Goal: Task Accomplishment & Management: Use online tool/utility

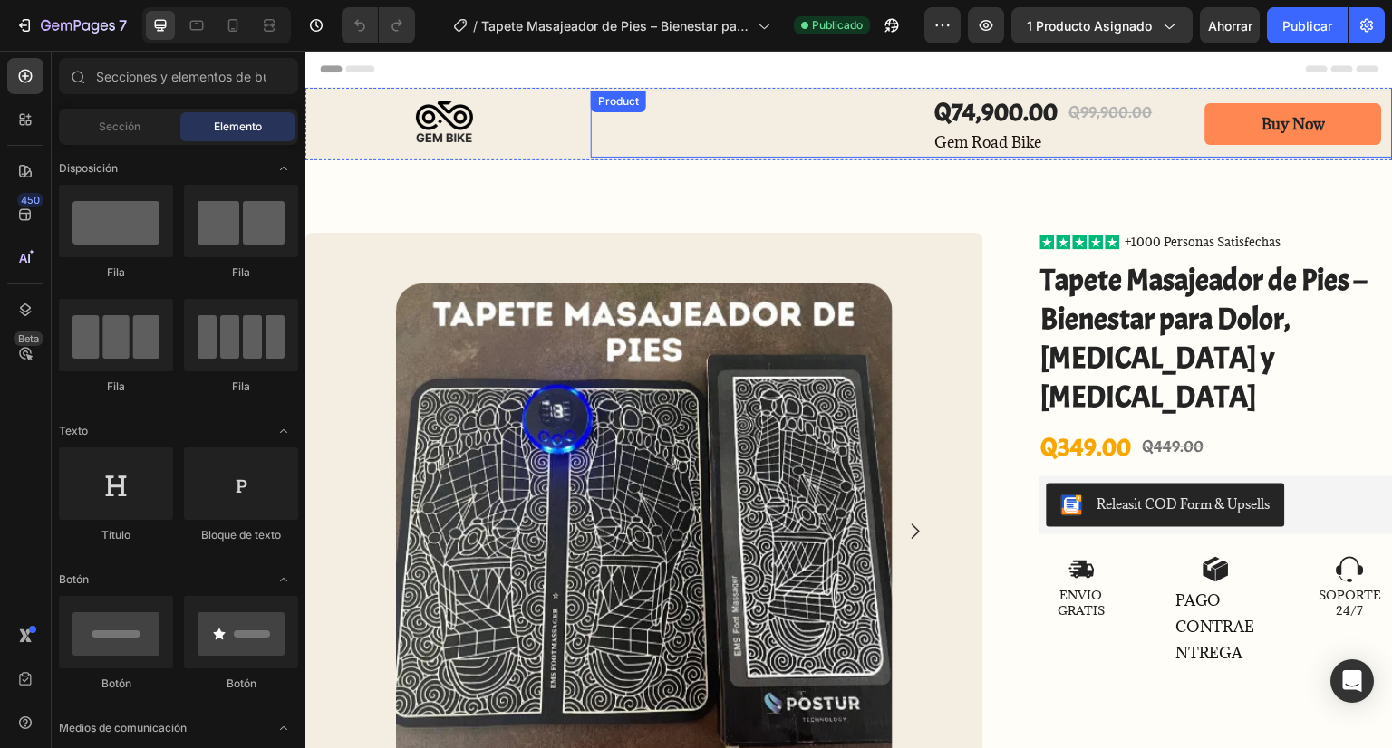
click at [823, 132] on div "Q74,900.00 Product Price Product Price Q99,900.00 Product Price Product Price R…" at bounding box center [992, 124] width 802 height 66
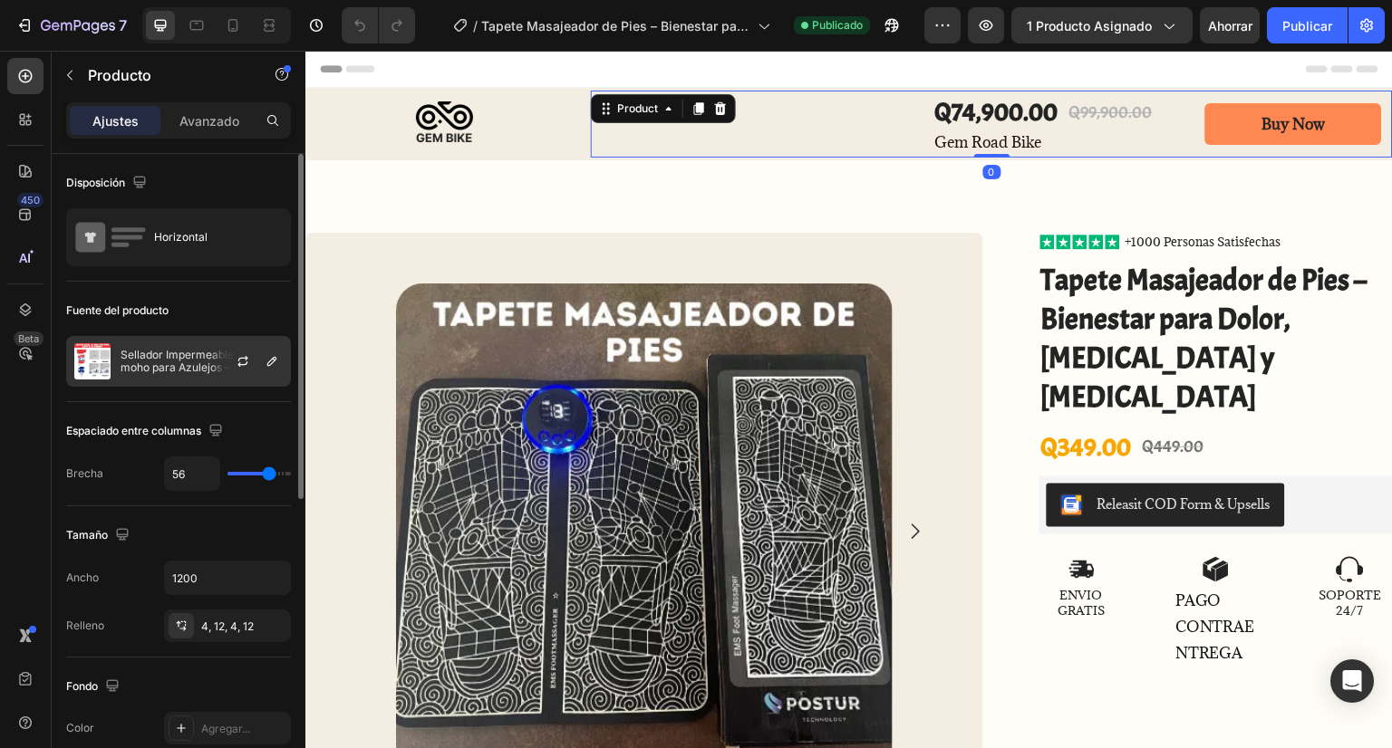
click at [226, 359] on div at bounding box center [250, 361] width 80 height 49
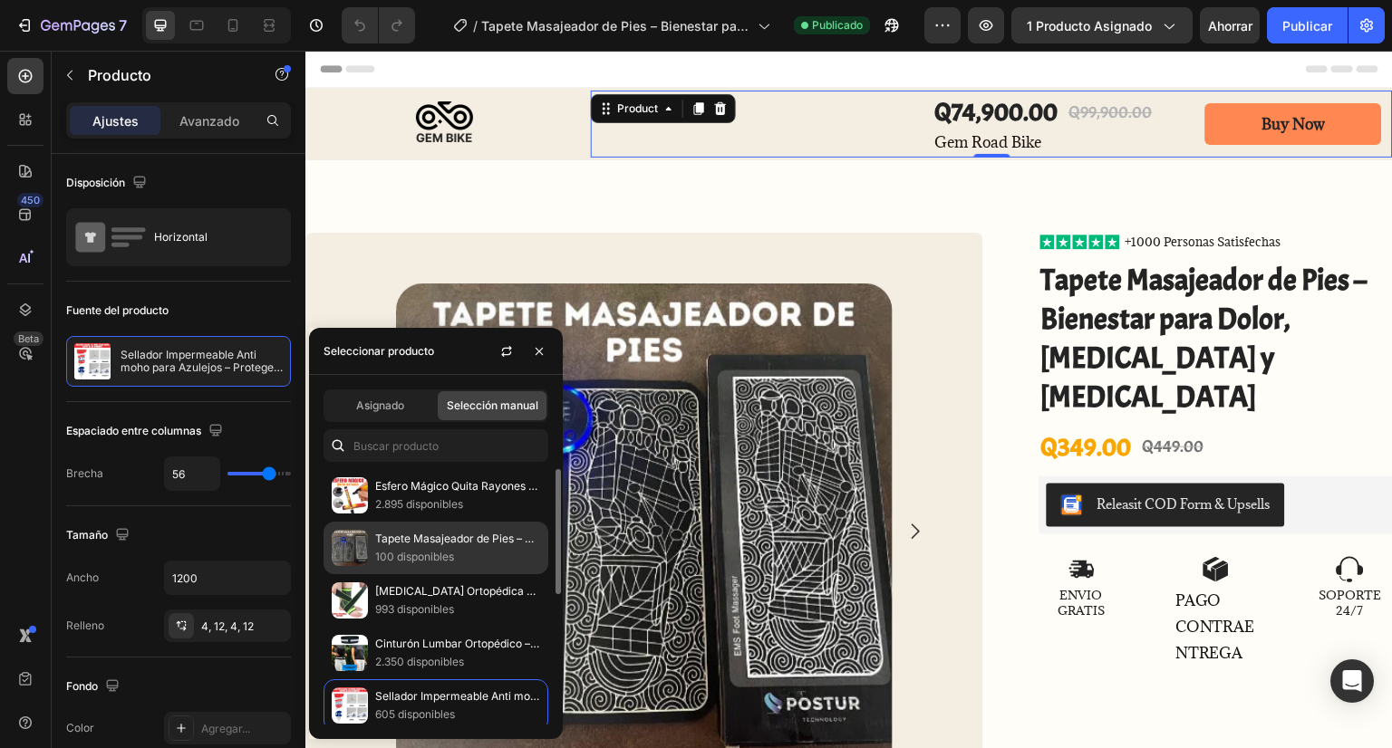
click at [381, 539] on font "Tapete Masajeador de Pies – Bienestar para Dolor, [MEDICAL_DATA] y [MEDICAL_DAT…" at bounding box center [599, 539] width 449 height 14
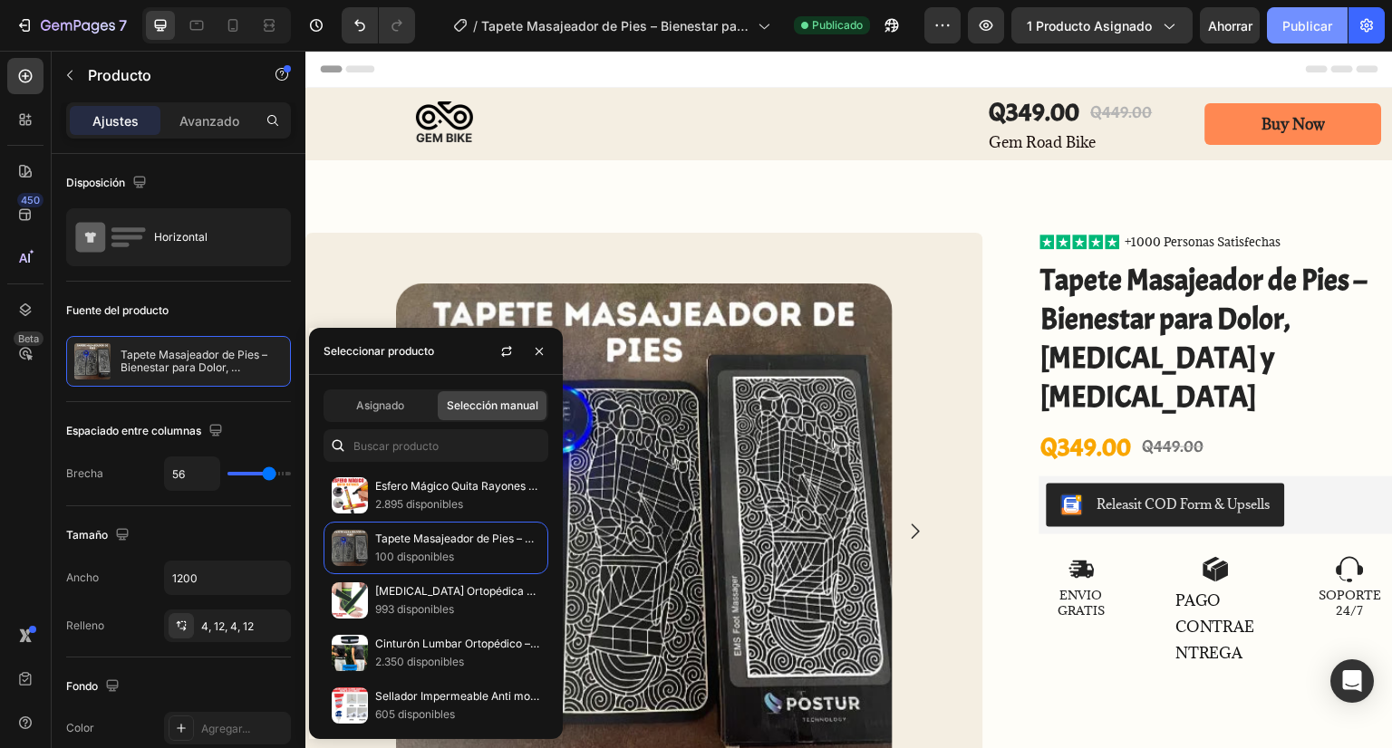
click at [1319, 27] on font "Publicar" at bounding box center [1307, 25] width 50 height 15
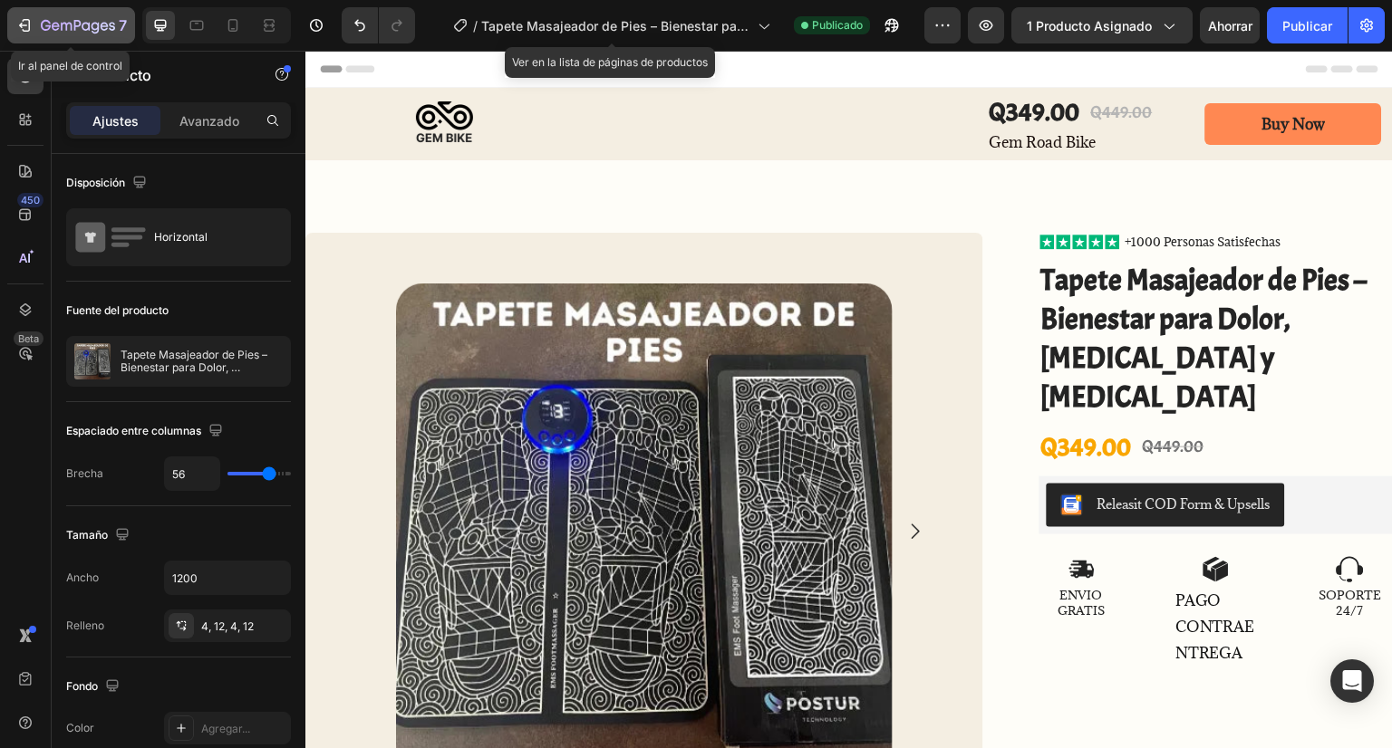
click at [27, 29] on icon "button" at bounding box center [24, 25] width 18 height 18
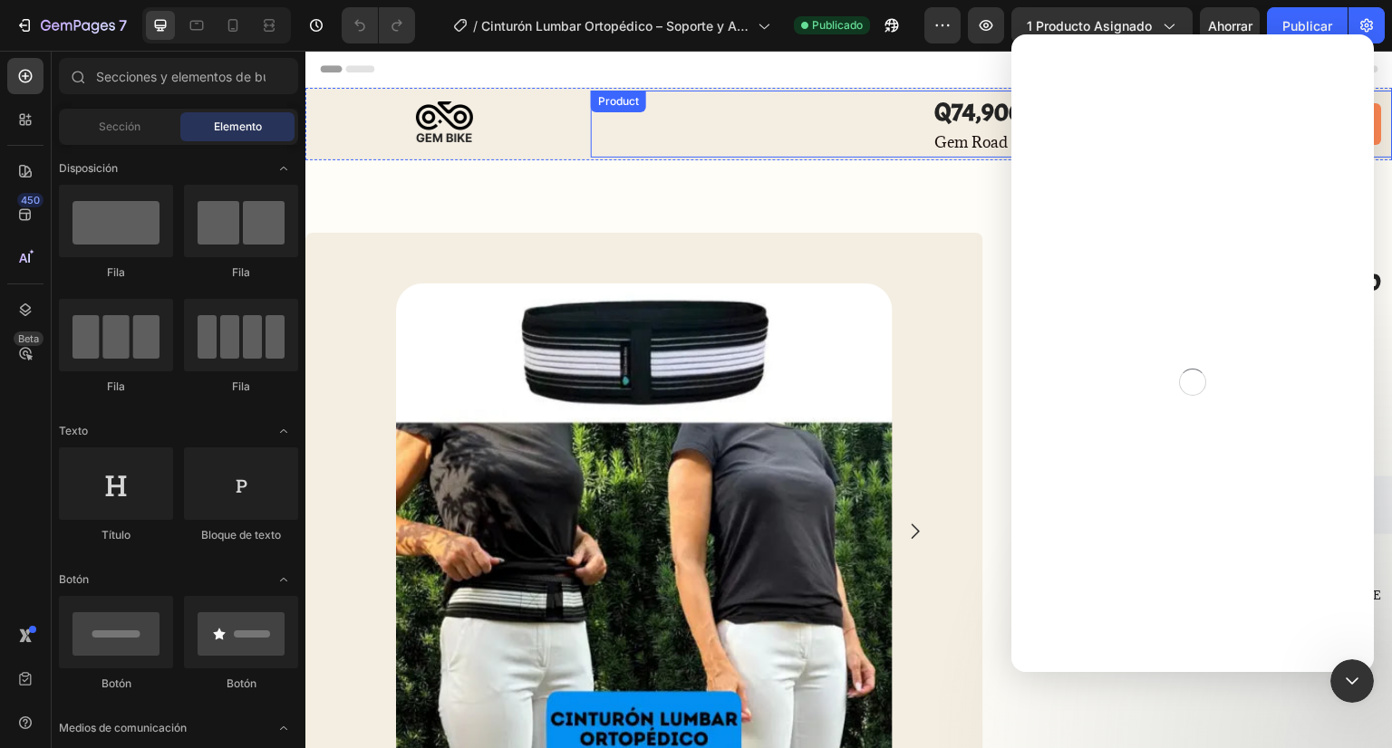
click at [839, 121] on div "Q74,900.00 Product Price Product Price Q99,900.00 Product Price Product Price R…" at bounding box center [992, 124] width 802 height 66
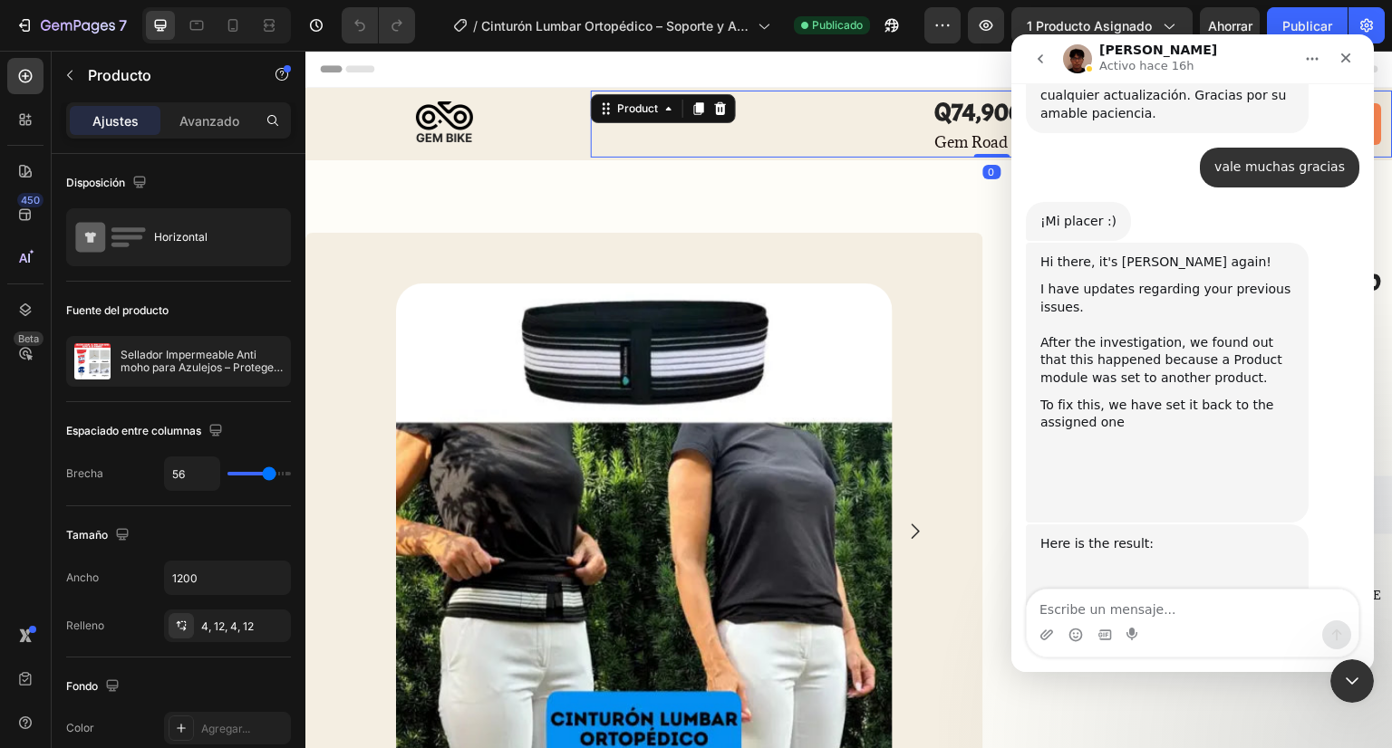
scroll to position [3389, 0]
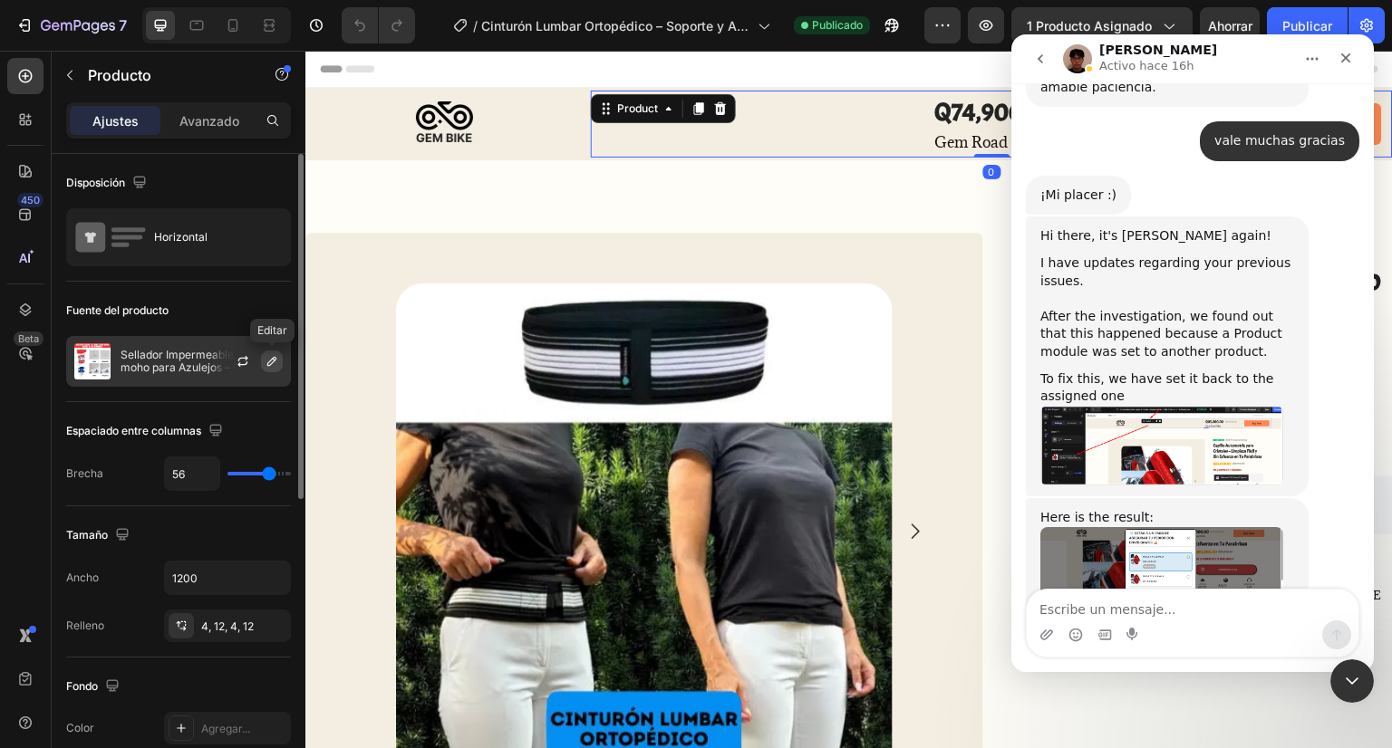
click at [265, 360] on icon "button" at bounding box center [272, 361] width 14 height 14
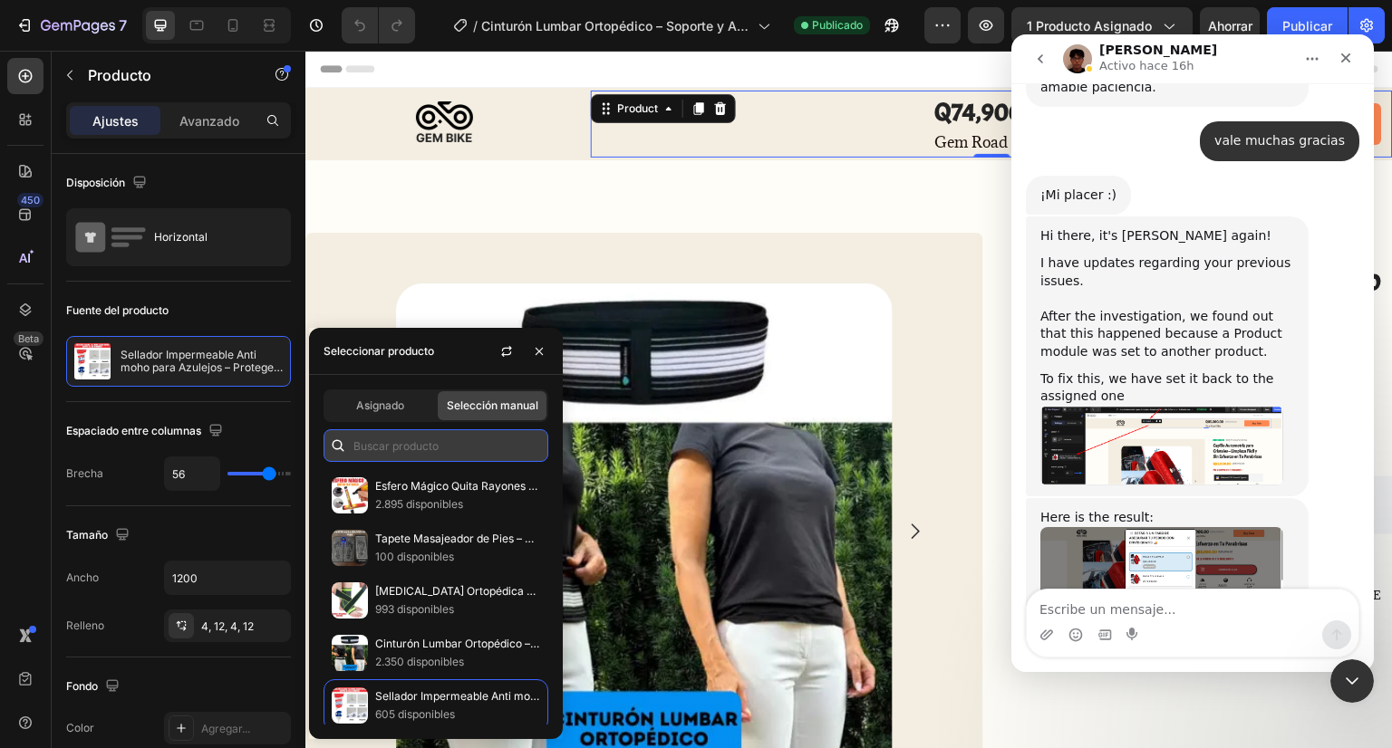
click at [377, 435] on input "text" at bounding box center [435, 445] width 225 height 33
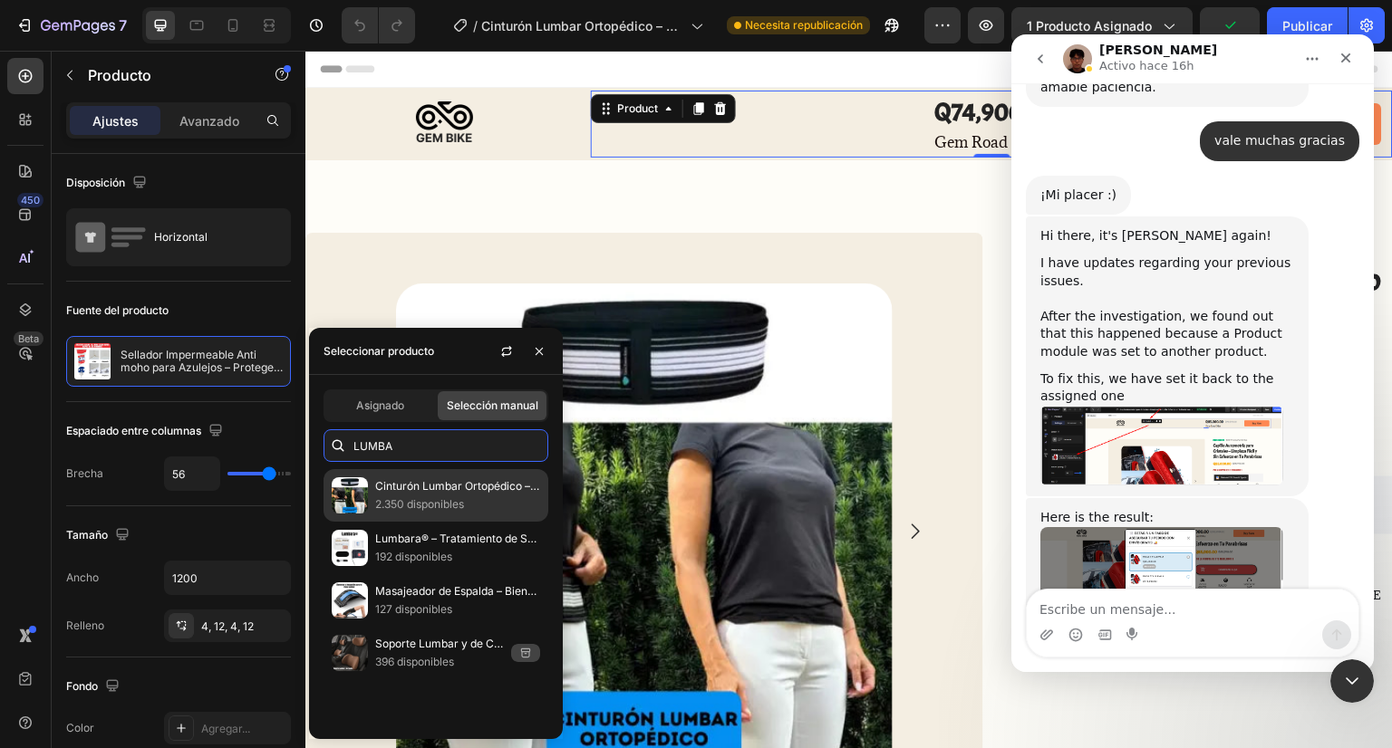
type input "LUMBA"
click at [412, 500] on font "2.350 disponibles" at bounding box center [419, 504] width 89 height 14
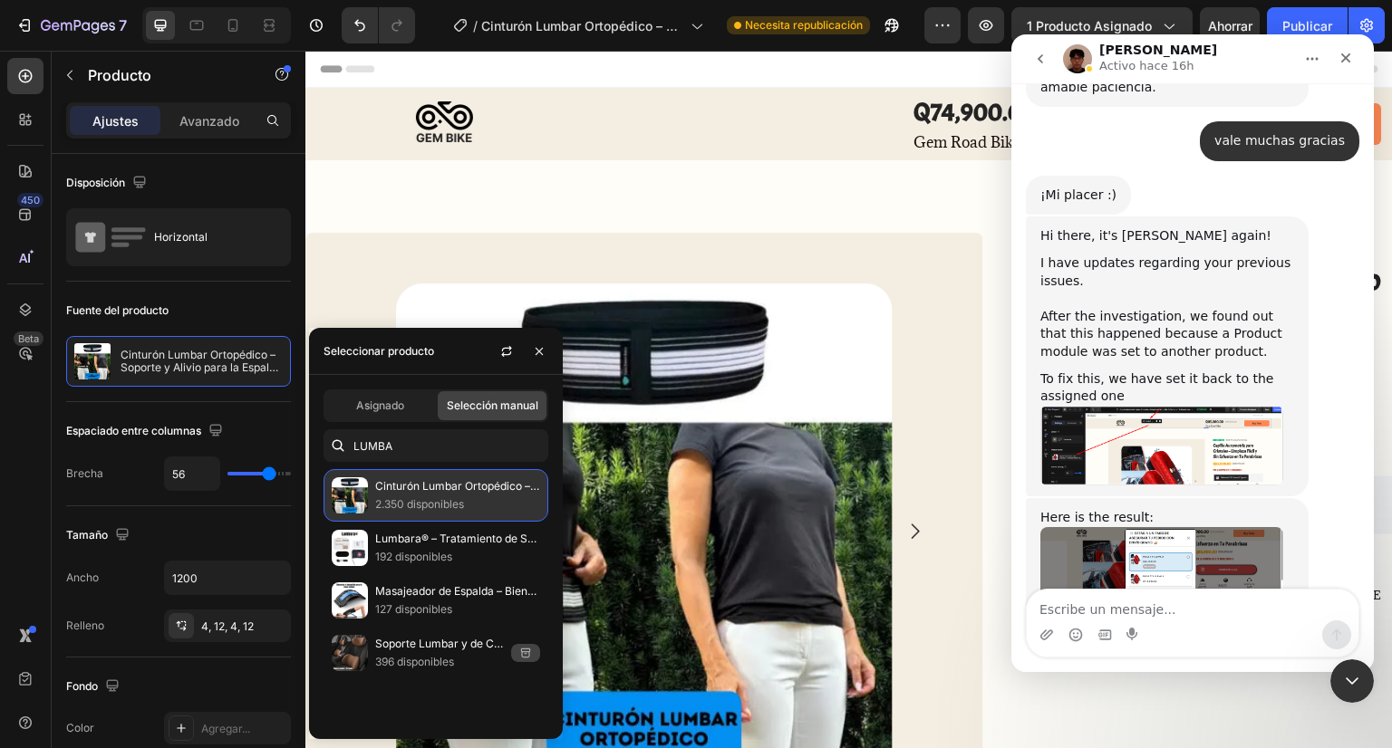
click at [388, 494] on p "Cinturón Lumbar Ortopédico – Soporte y Alivio para la Espalda Baja y [MEDICAL_D…" at bounding box center [457, 487] width 165 height 18
click at [592, 65] on div "Header" at bounding box center [849, 69] width 1058 height 36
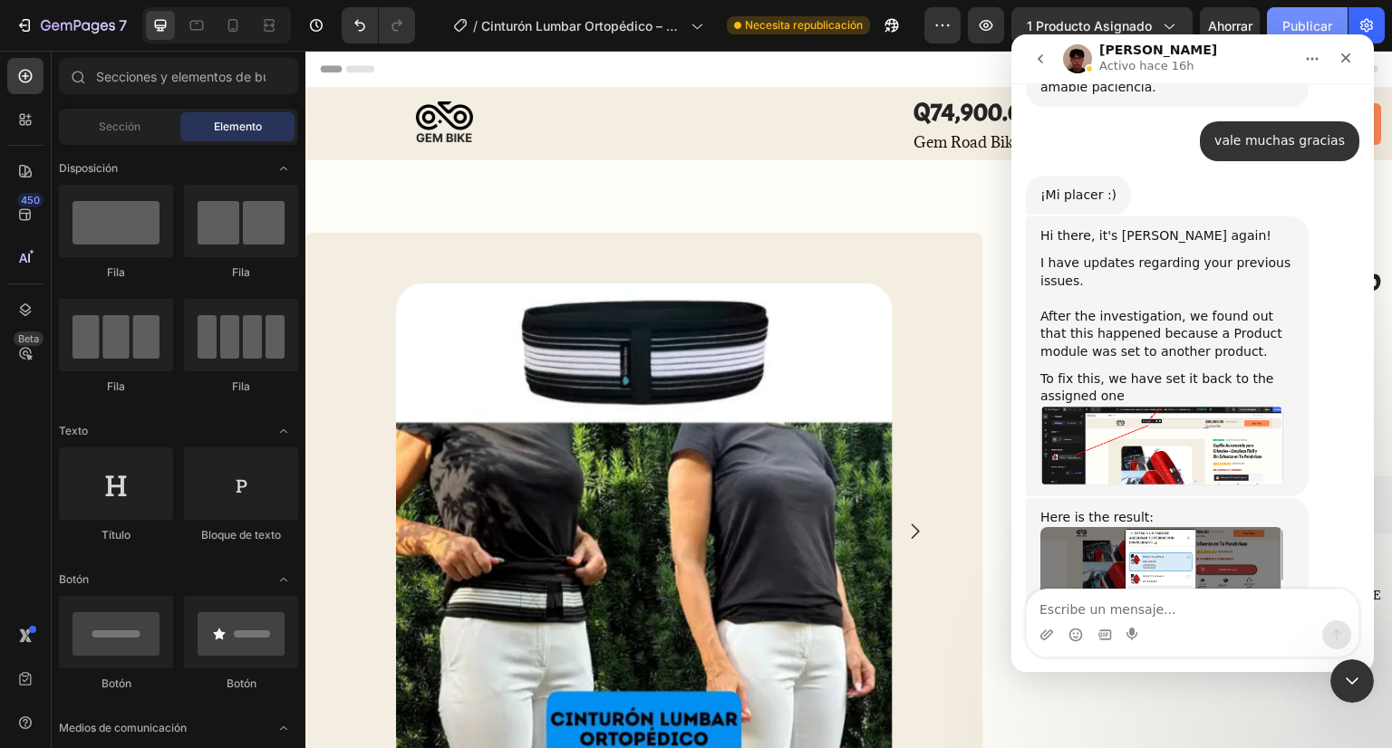
click at [1310, 16] on font "Publicar" at bounding box center [1307, 25] width 50 height 19
click at [1114, 609] on textarea "Escribe un mensaje..." at bounding box center [1193, 605] width 332 height 31
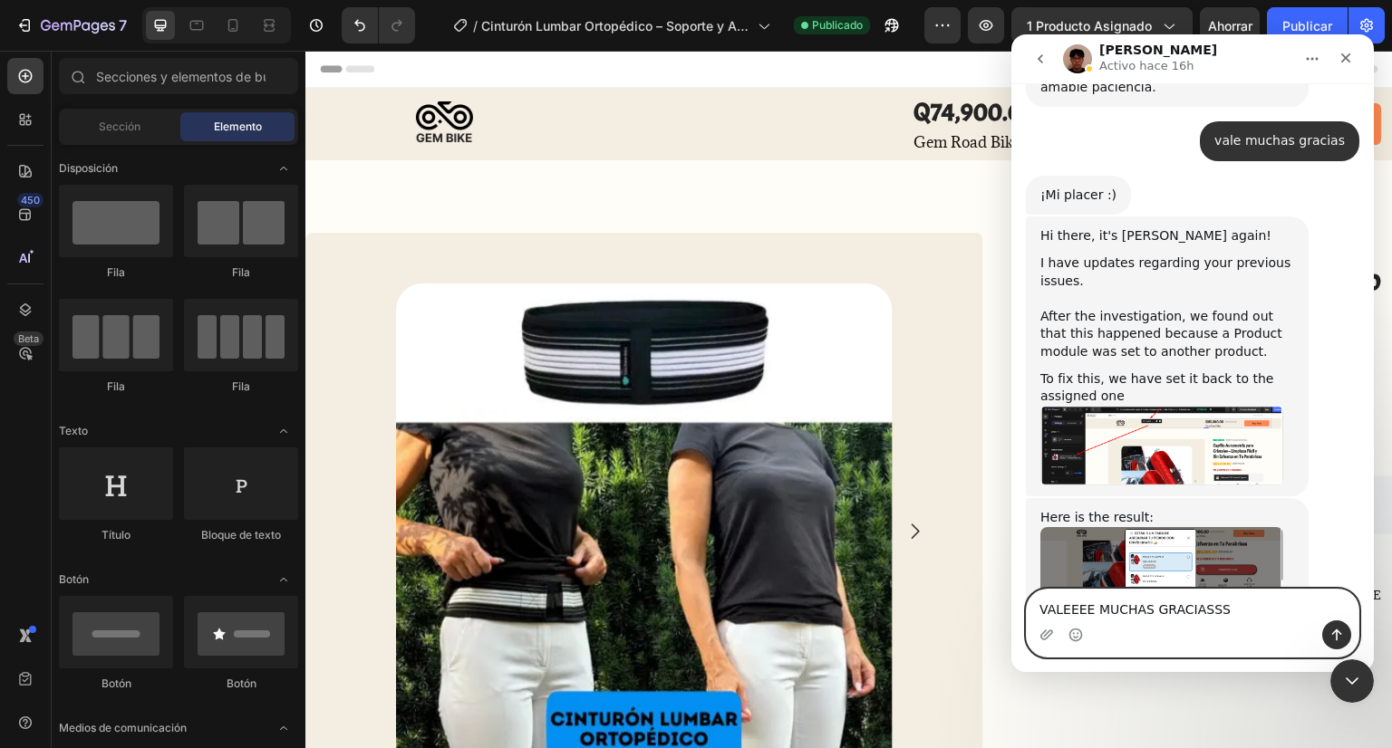
type textarea "VALEEEE MUCHAS GRACIASSSS"
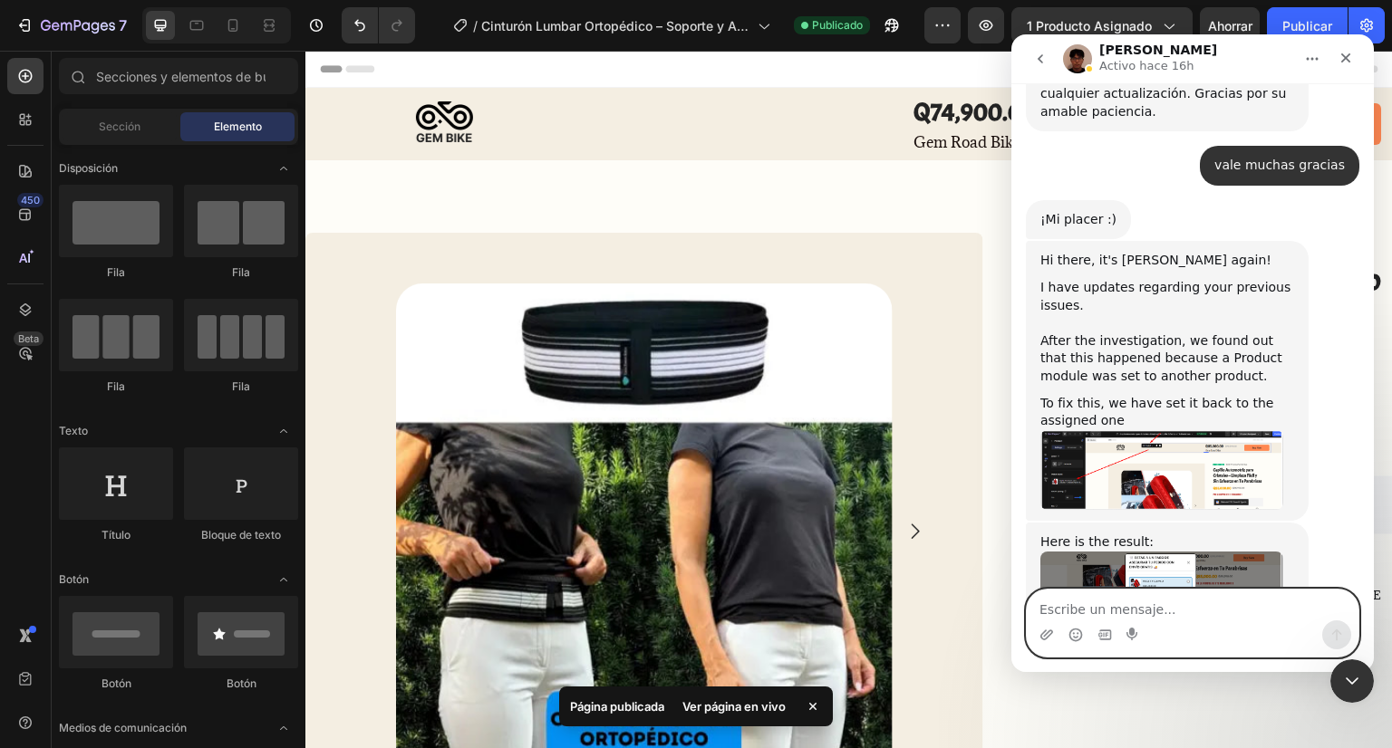
scroll to position [3491, 0]
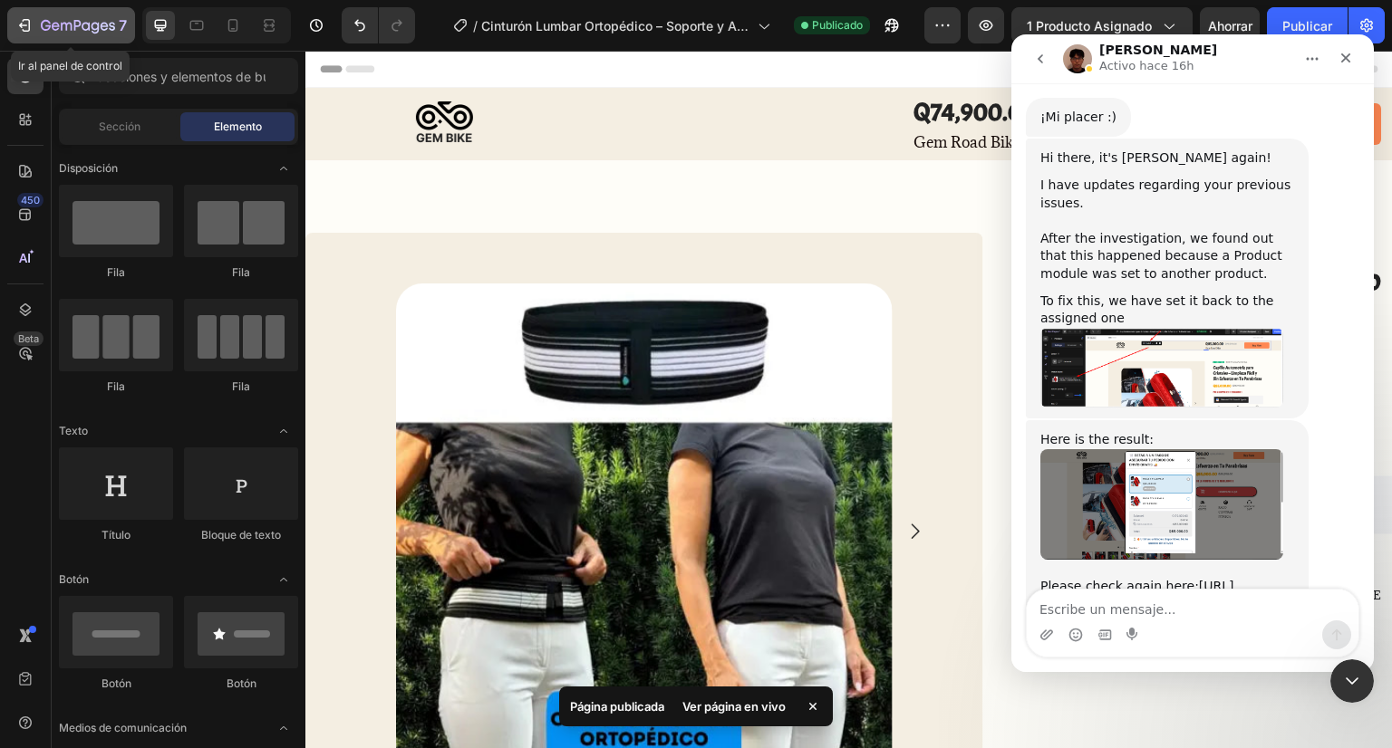
click at [41, 8] on button "7" at bounding box center [71, 25] width 128 height 36
